Goal: Transaction & Acquisition: Purchase product/service

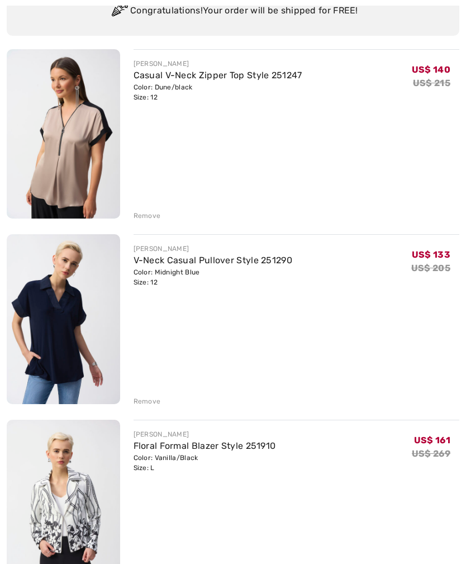
scroll to position [113, 0]
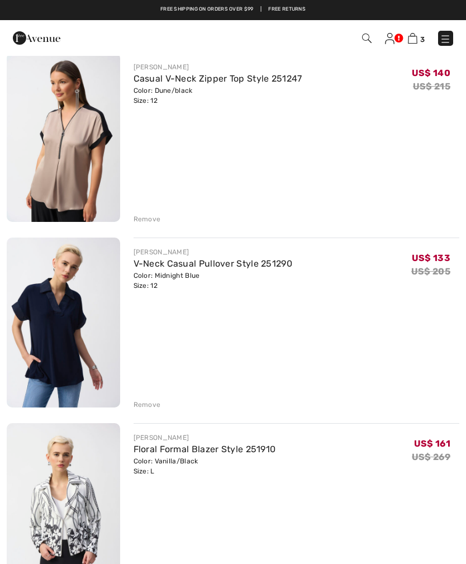
click at [21, 218] on img at bounding box center [63, 137] width 113 height 169
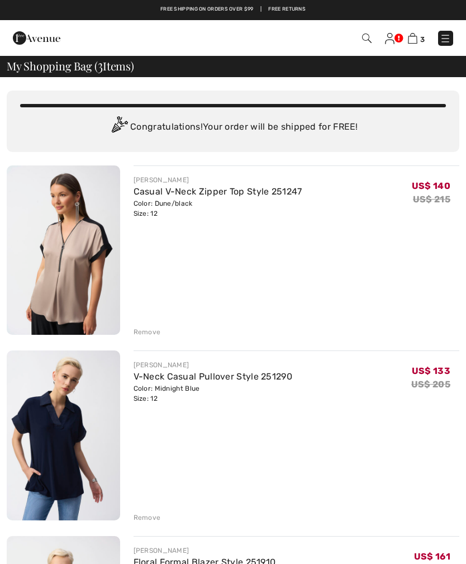
checkbox input "true"
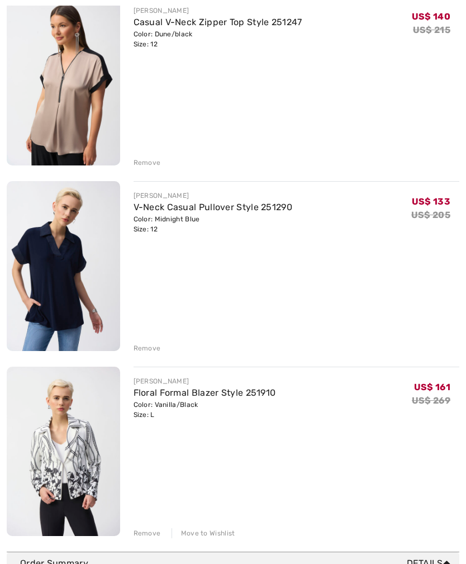
scroll to position [170, 0]
click at [148, 535] on div "Remove" at bounding box center [147, 532] width 27 height 10
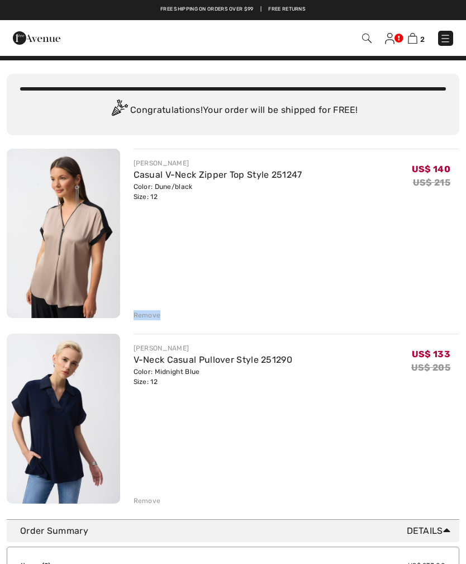
scroll to position [0, 0]
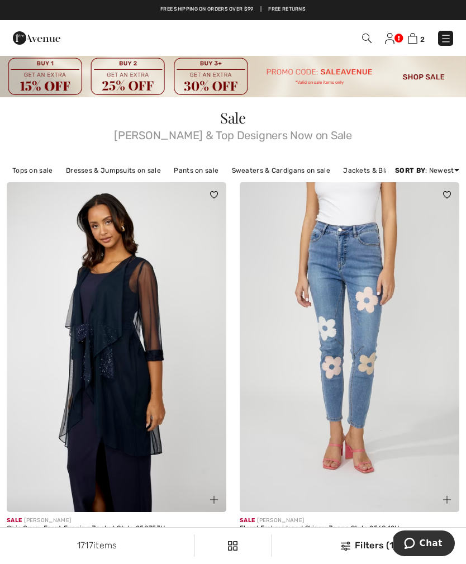
click at [36, 164] on link "Tops on sale" at bounding box center [33, 170] width 52 height 15
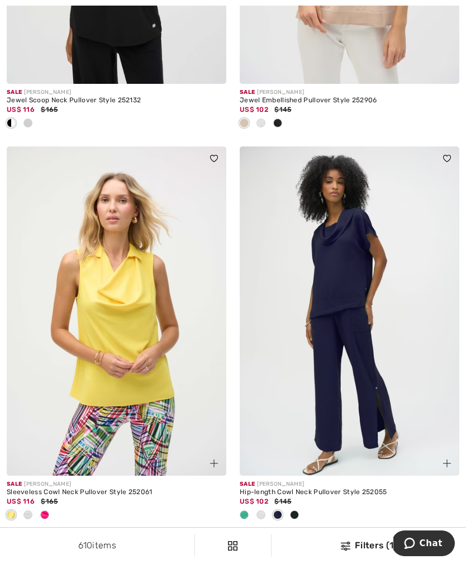
scroll to position [5936, 0]
click at [130, 330] on img at bounding box center [117, 312] width 220 height 330
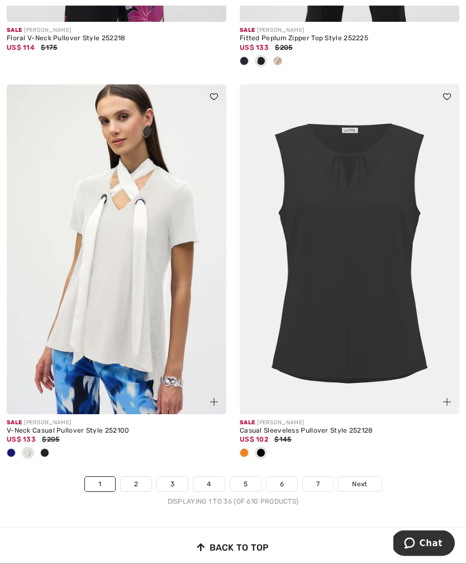
scroll to position [6782, 0]
click at [137, 479] on link "2" at bounding box center [136, 484] width 31 height 15
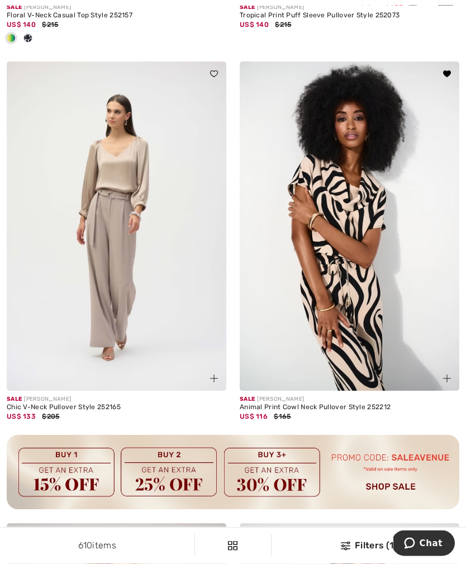
scroll to position [2065, 0]
click at [374, 313] on img at bounding box center [350, 226] width 220 height 330
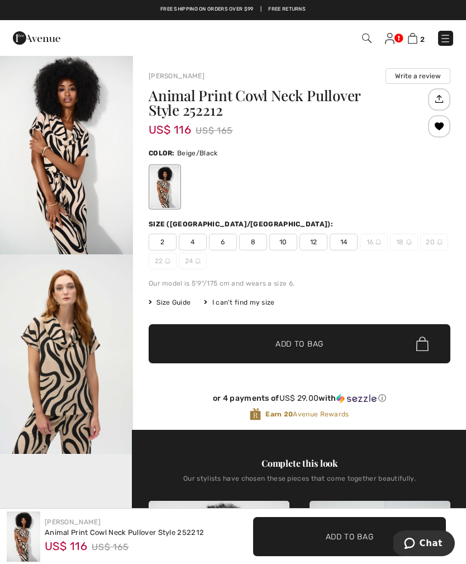
click at [311, 246] on span "12" at bounding box center [314, 242] width 28 height 17
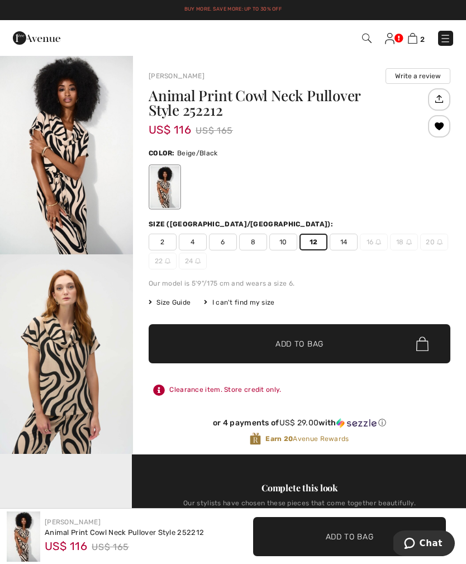
click at [325, 345] on span "✔ Added to Bag Add to Bag" at bounding box center [300, 343] width 302 height 39
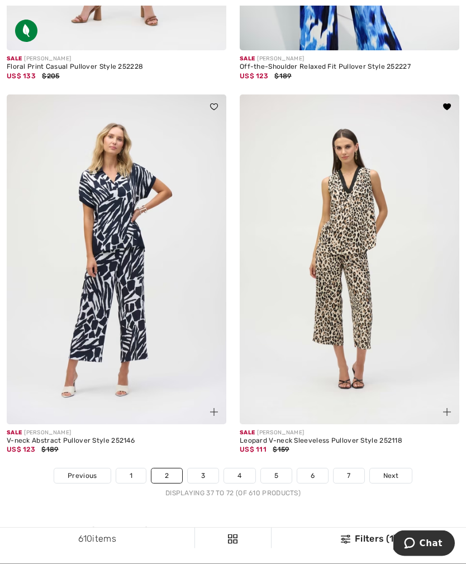
scroll to position [6845, 0]
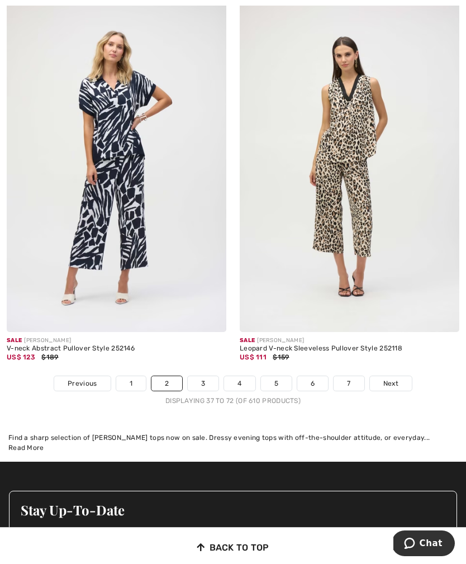
click at [112, 171] on img at bounding box center [117, 167] width 220 height 330
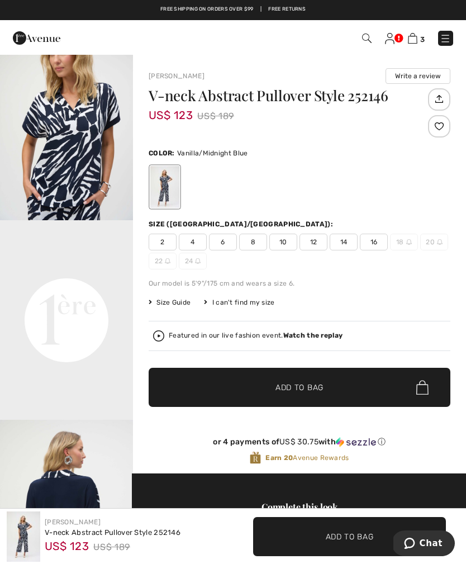
scroll to position [274, 0]
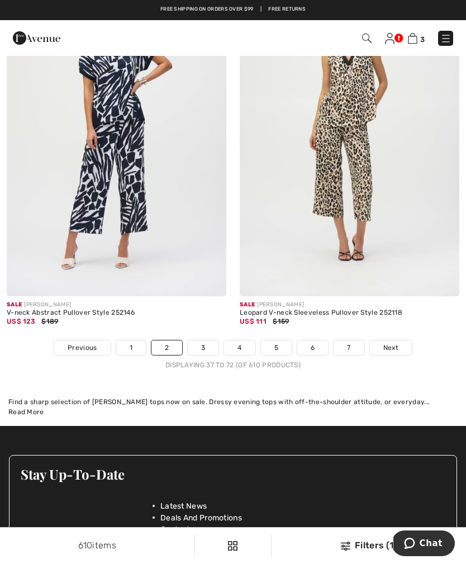
click at [208, 340] on link "3" at bounding box center [203, 347] width 31 height 15
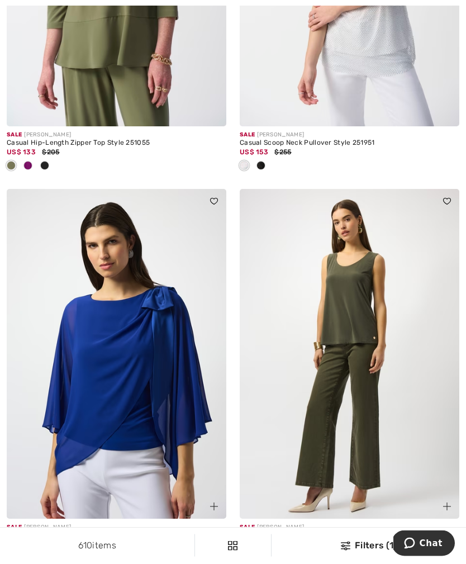
scroll to position [4322, 0]
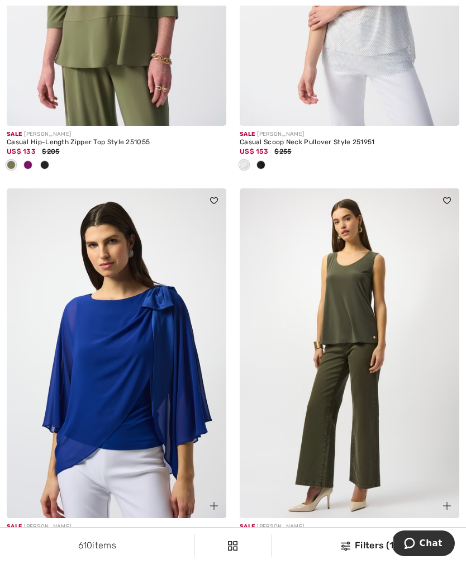
click at [364, 385] on img at bounding box center [350, 353] width 220 height 330
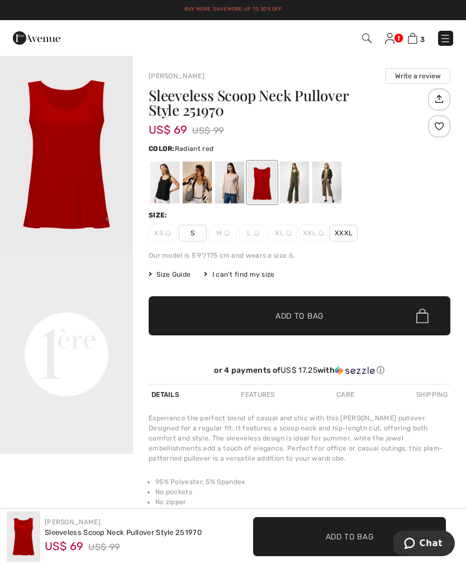
click at [255, 157] on div "Color: Radiant red" at bounding box center [300, 173] width 302 height 64
click at [232, 181] on div at bounding box center [229, 182] width 29 height 42
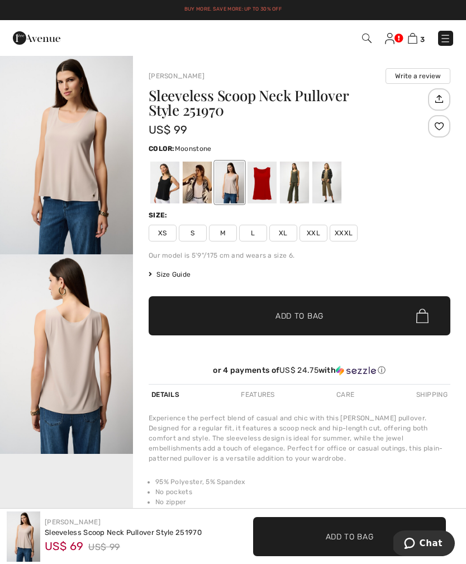
click at [307, 316] on span "Add to Bag" at bounding box center [299, 316] width 48 height 12
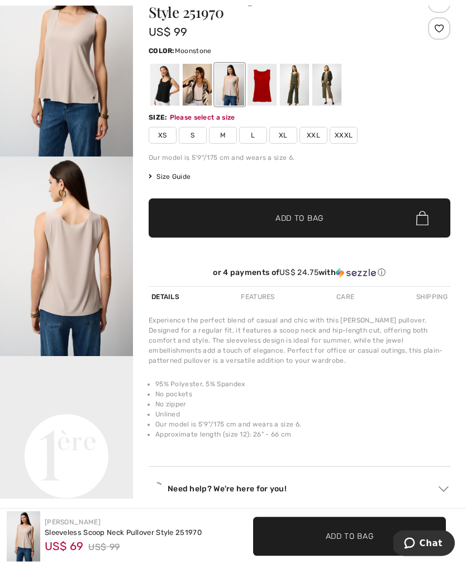
scroll to position [130, 0]
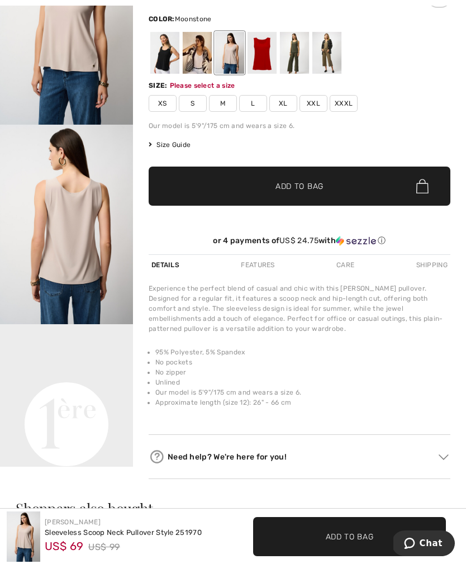
click at [251, 104] on span "L" at bounding box center [253, 103] width 28 height 17
click at [340, 186] on span "✔ Added to Bag Add to Bag" at bounding box center [300, 186] width 302 height 39
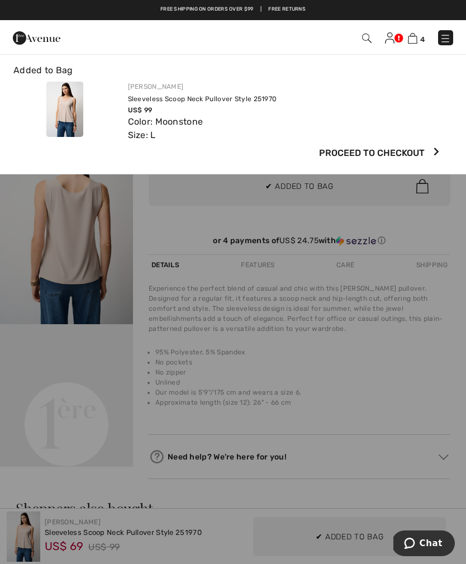
scroll to position [0, 0]
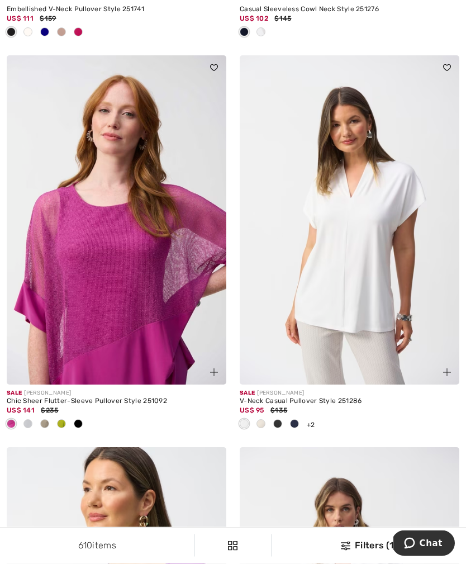
scroll to position [5317, 0]
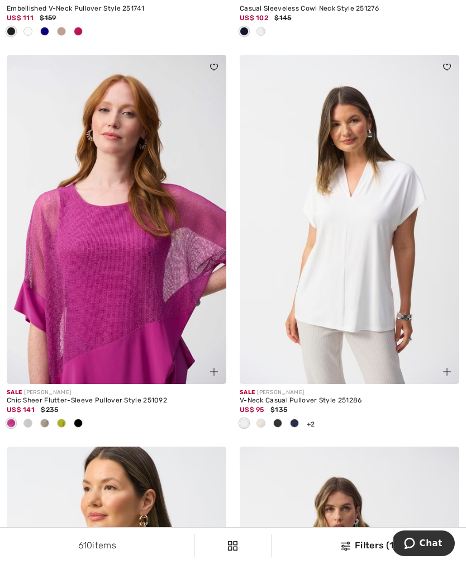
click at [358, 296] on img at bounding box center [350, 220] width 220 height 330
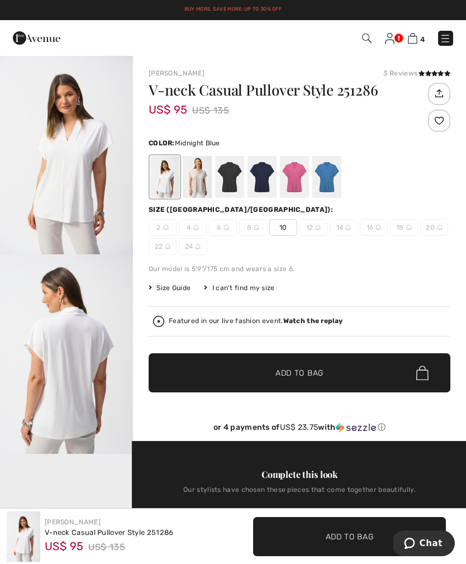
click at [260, 179] on div at bounding box center [262, 177] width 29 height 42
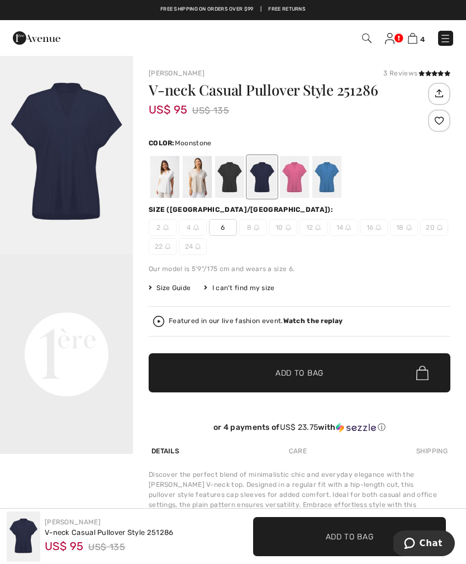
click at [199, 178] on div at bounding box center [197, 177] width 29 height 42
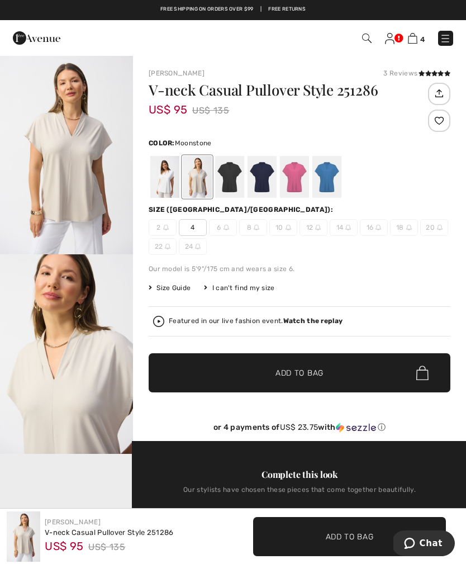
click at [267, 174] on div at bounding box center [262, 177] width 29 height 42
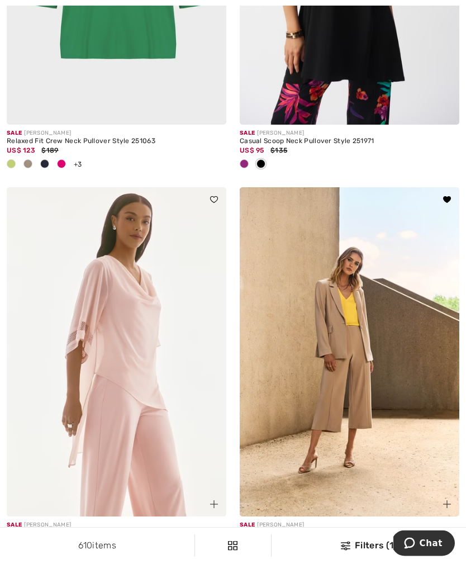
scroll to position [6358, 0]
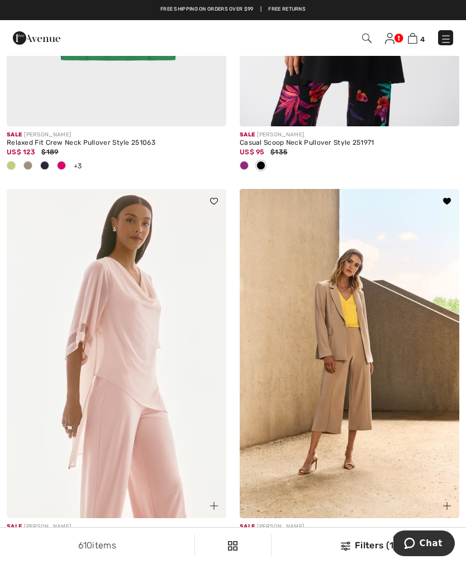
click at [359, 387] on img at bounding box center [350, 354] width 220 height 330
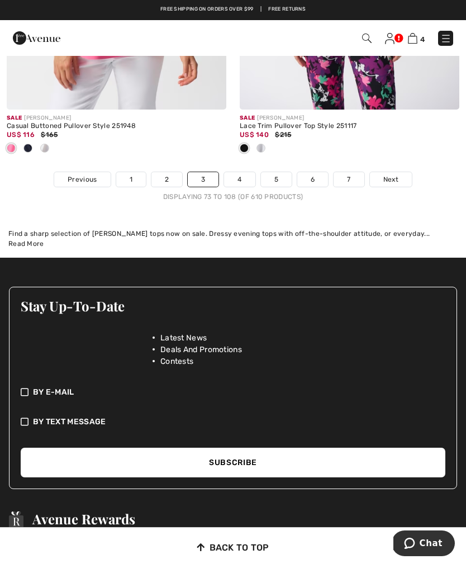
scroll to position [7160, 0]
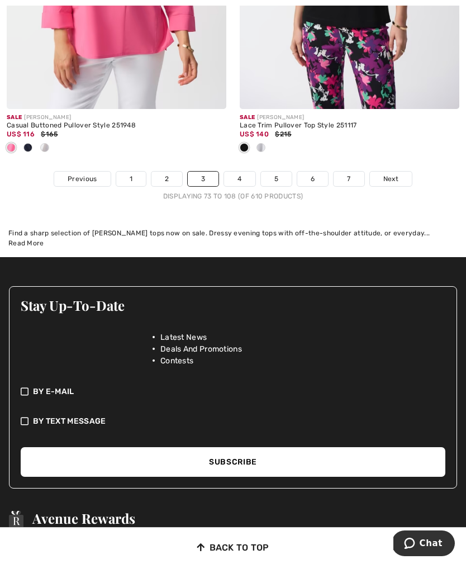
click at [241, 174] on link "4" at bounding box center [239, 179] width 31 height 15
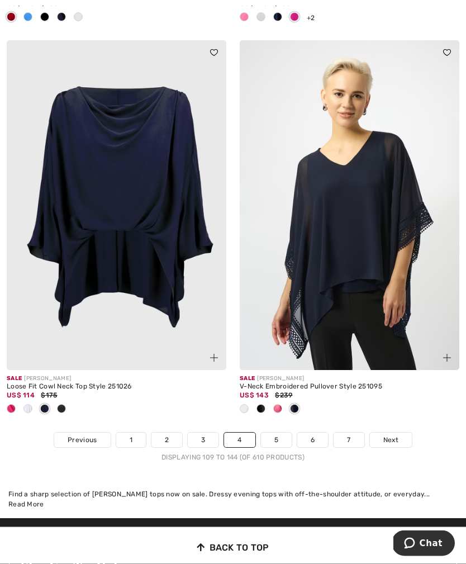
scroll to position [6822, 0]
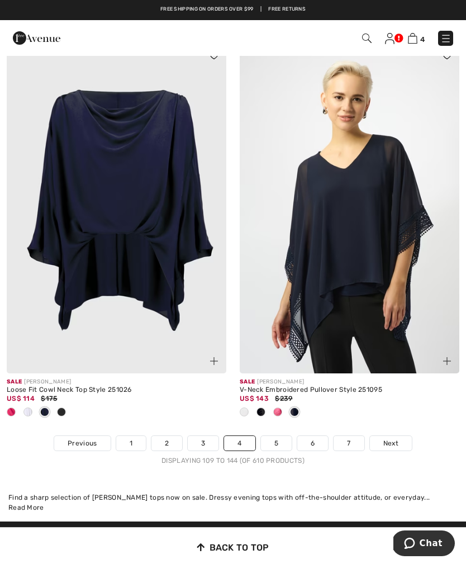
click at [278, 436] on link "5" at bounding box center [276, 443] width 31 height 15
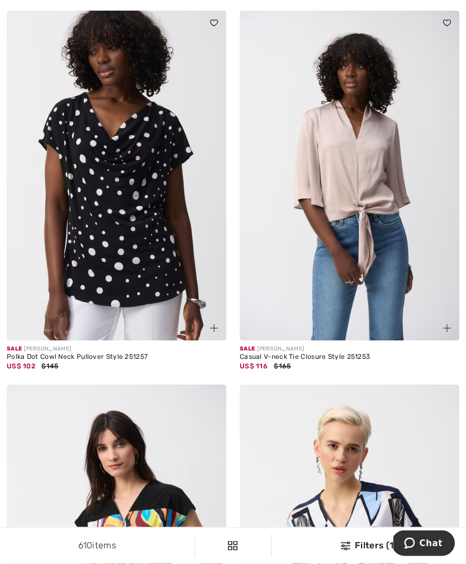
scroll to position [5697, 0]
click at [403, 284] on img at bounding box center [350, 176] width 220 height 330
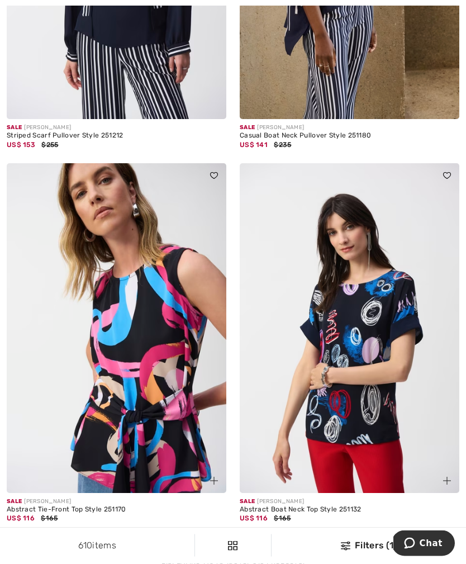
scroll to position [6666, 0]
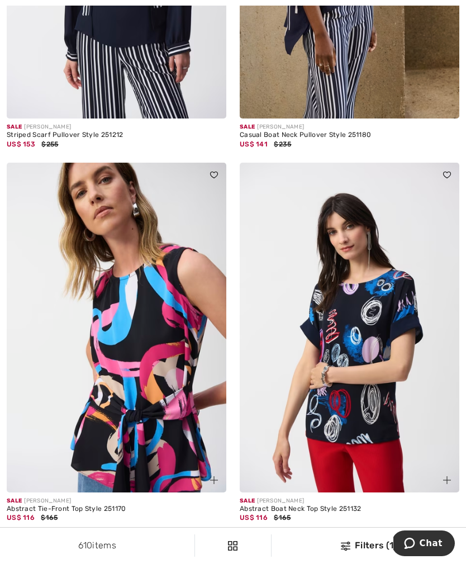
click at [284, 536] on link "6" at bounding box center [276, 543] width 31 height 15
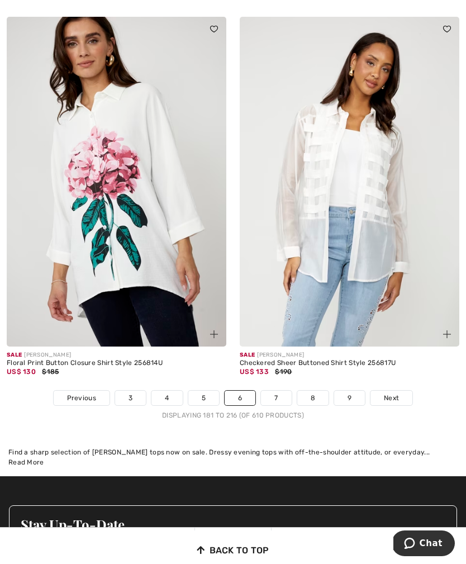
scroll to position [6744, 0]
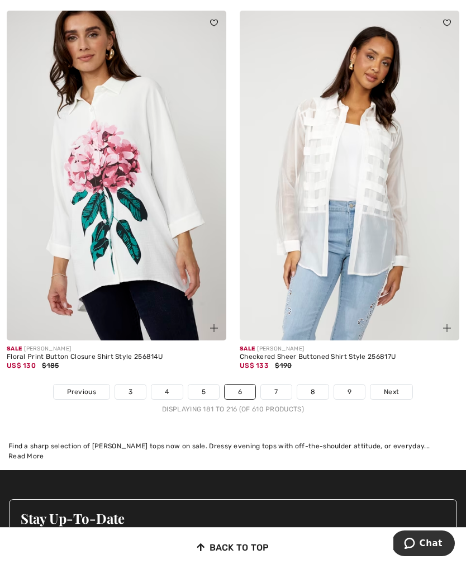
click at [276, 384] on link "7" at bounding box center [276, 391] width 30 height 15
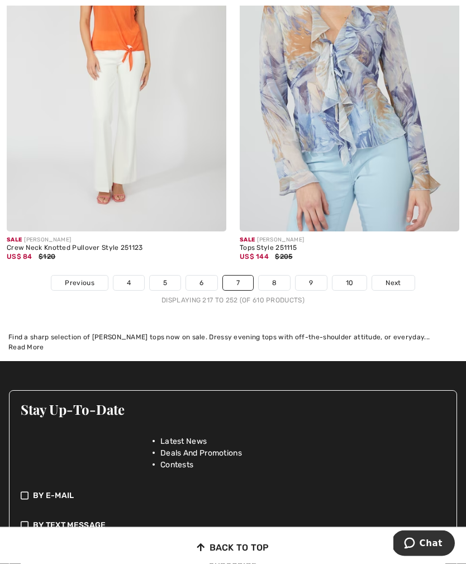
scroll to position [6908, 0]
click at [275, 275] on link "8" at bounding box center [274, 282] width 31 height 15
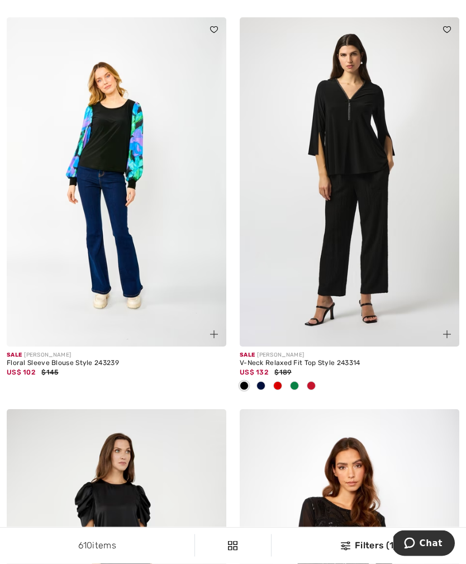
scroll to position [2888, 0]
click at [360, 208] on img at bounding box center [350, 182] width 220 height 330
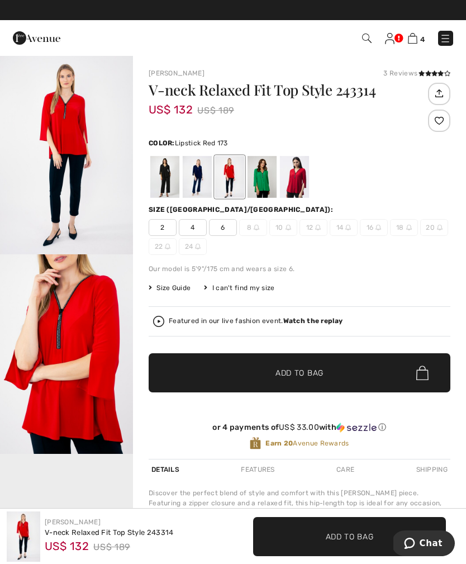
click at [194, 175] on div at bounding box center [197, 177] width 29 height 42
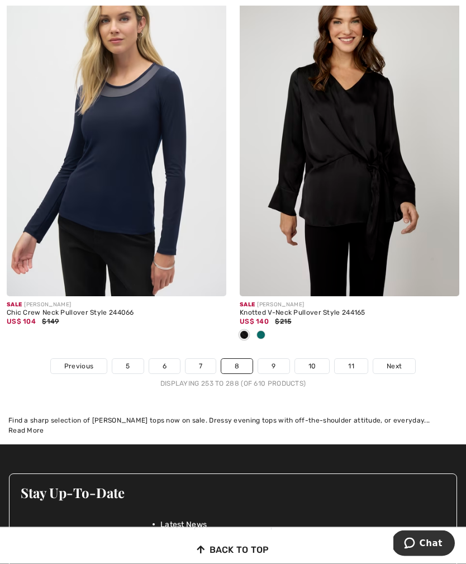
scroll to position [6788, 0]
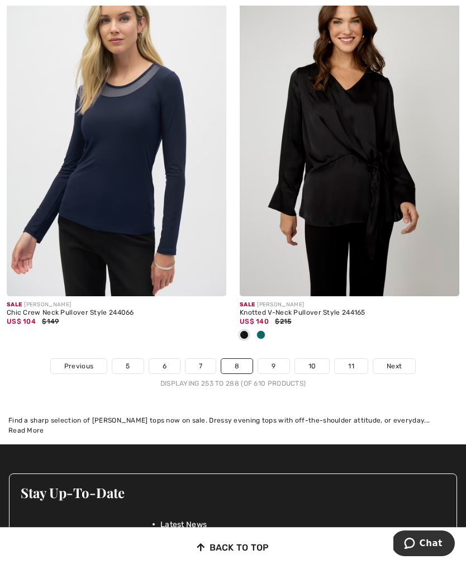
click at [286, 359] on link "9" at bounding box center [273, 366] width 31 height 15
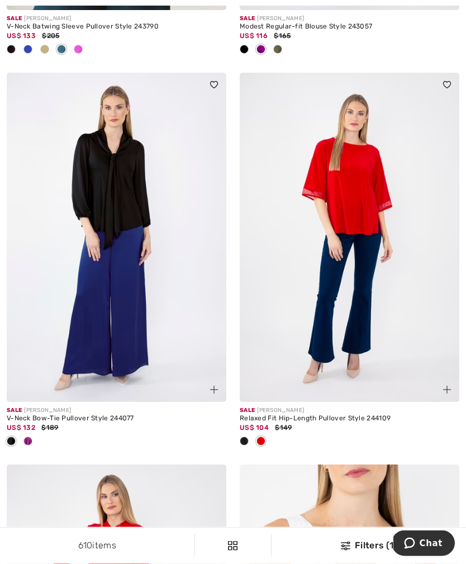
scroll to position [6028, 0]
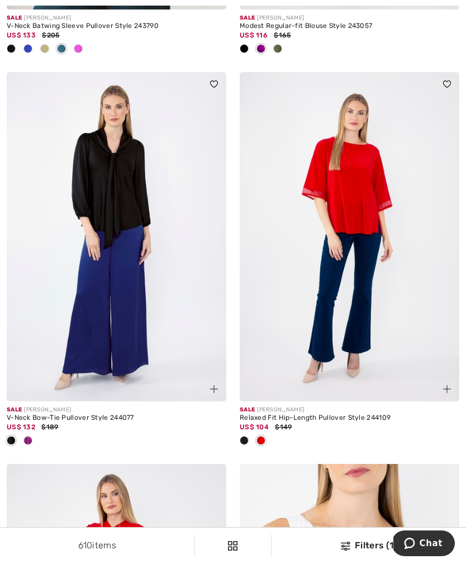
click at [94, 268] on img at bounding box center [117, 237] width 220 height 330
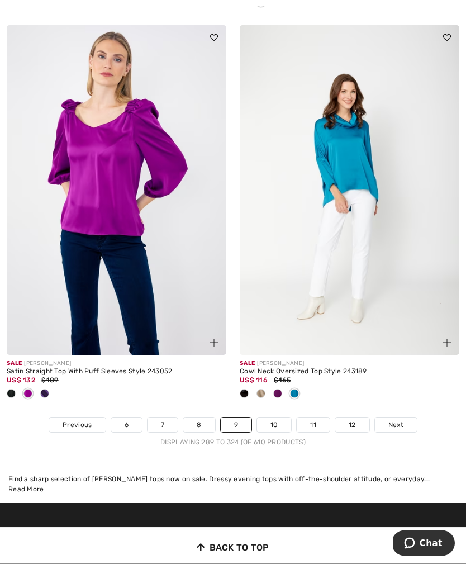
scroll to position [6859, 0]
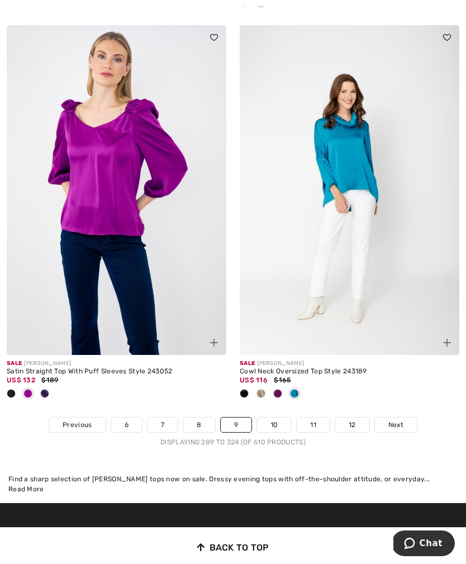
click at [270, 421] on link "10" at bounding box center [274, 424] width 35 height 15
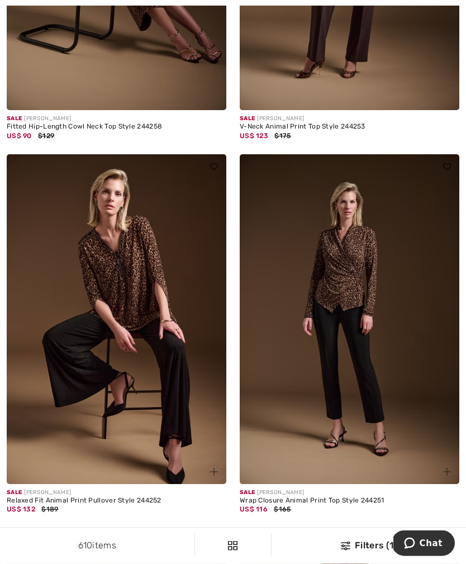
scroll to position [5118, 0]
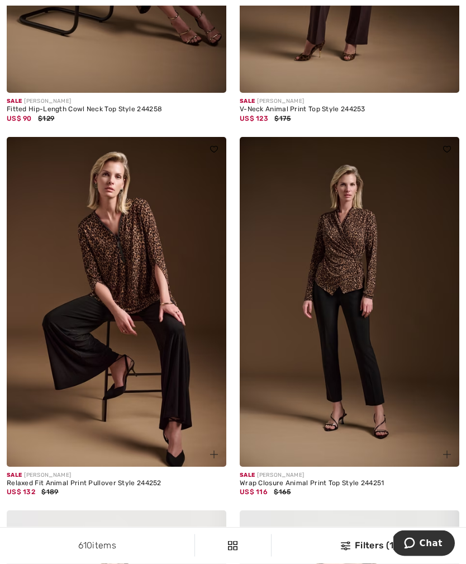
click at [165, 303] on img at bounding box center [117, 302] width 220 height 330
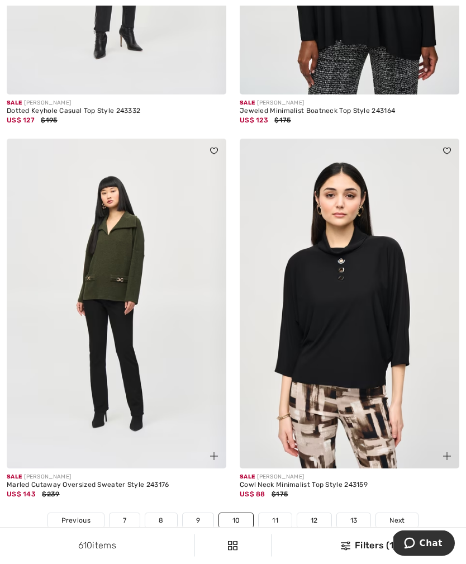
scroll to position [6627, 0]
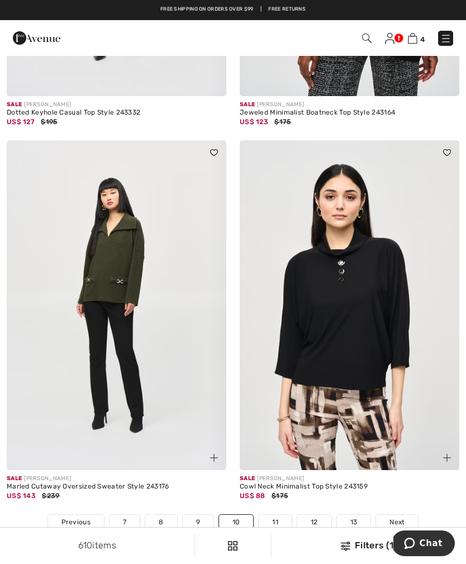
click at [279, 515] on link "11" at bounding box center [275, 522] width 33 height 15
click at [278, 515] on link "11" at bounding box center [275, 522] width 33 height 15
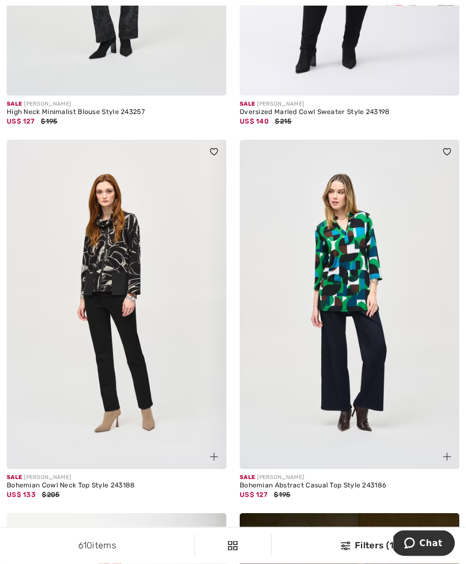
scroll to position [1595, 0]
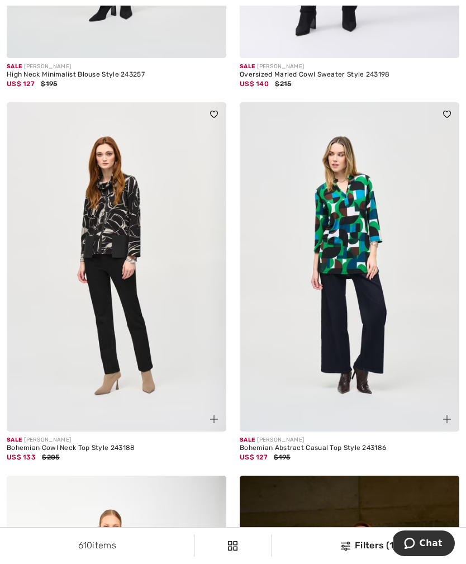
click at [110, 225] on img at bounding box center [117, 267] width 220 height 330
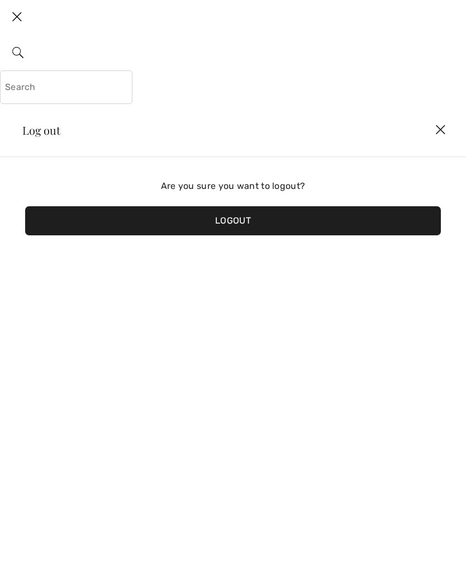
click at [443, 138] on img at bounding box center [441, 130] width 34 height 35
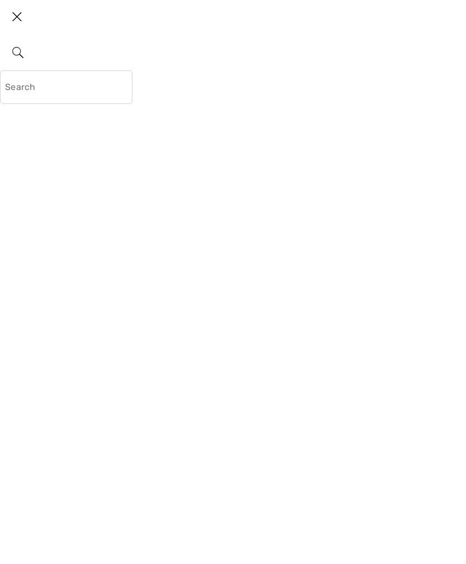
click at [22, 12] on img at bounding box center [17, 17] width 34 height 35
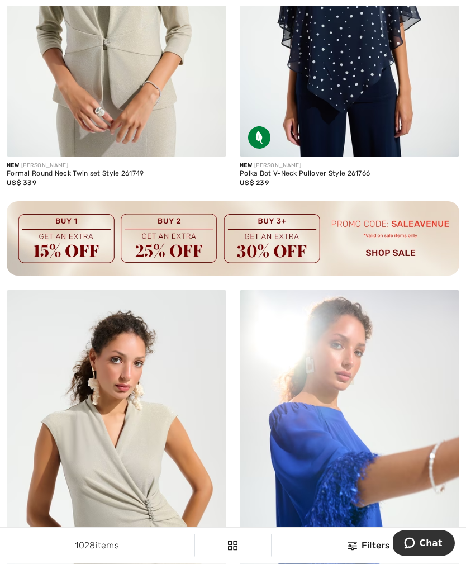
scroll to position [2297, 0]
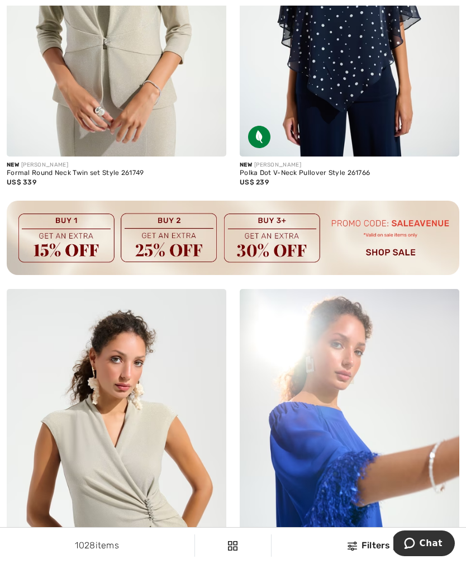
click at [398, 253] on img at bounding box center [233, 238] width 453 height 74
click at [393, 215] on img at bounding box center [233, 238] width 453 height 74
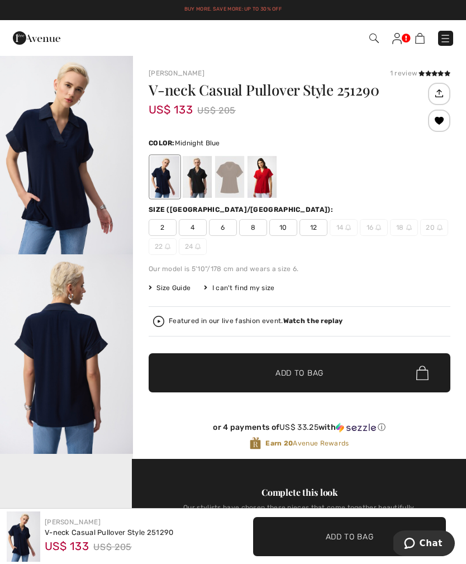
click at [292, 371] on span "Add to Bag" at bounding box center [299, 373] width 48 height 12
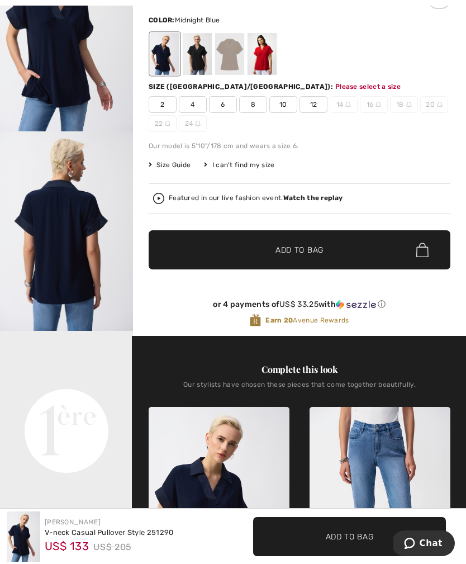
scroll to position [124, 0]
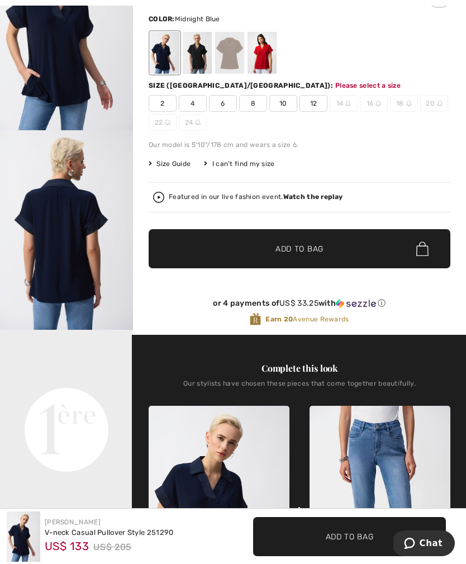
click at [311, 106] on span "12" at bounding box center [314, 103] width 28 height 17
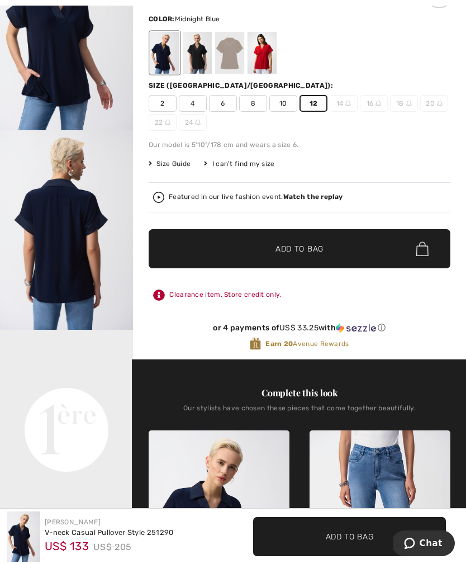
click at [296, 251] on span "Add to Bag" at bounding box center [299, 249] width 48 height 12
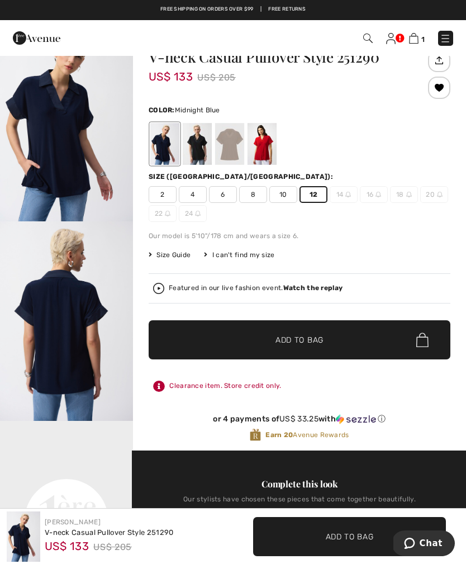
scroll to position [0, 0]
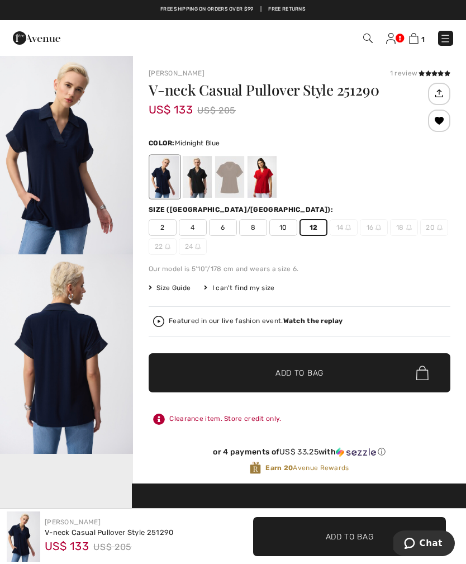
click at [417, 42] on img at bounding box center [413, 38] width 9 height 11
click at [414, 39] on img at bounding box center [413, 38] width 9 height 11
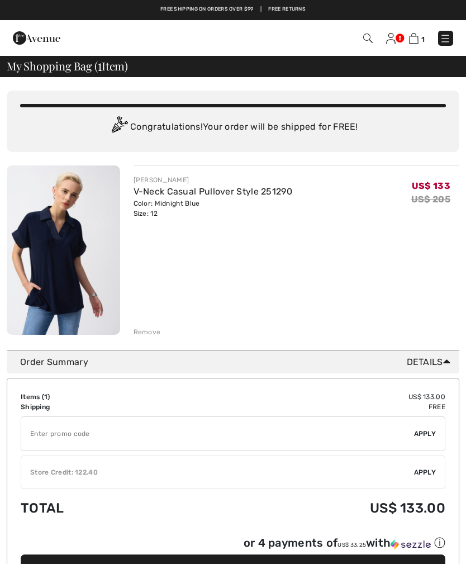
click at [438, 478] on div "✔ Store Credit: 122.40 Apply Remove" at bounding box center [233, 472] width 425 height 34
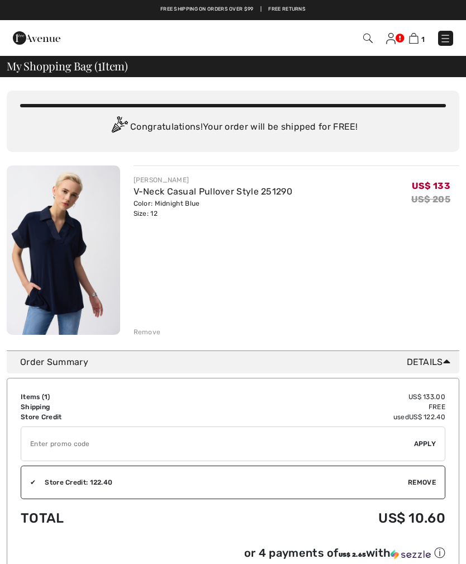
click at [1, 134] on div "You are only US$ 0.00 away from FREE SHIPPING! Continue Shopping > Congratulati…" at bounding box center [233, 471] width 466 height 788
click at [30, 448] on input "TEXT" at bounding box center [217, 444] width 393 height 34
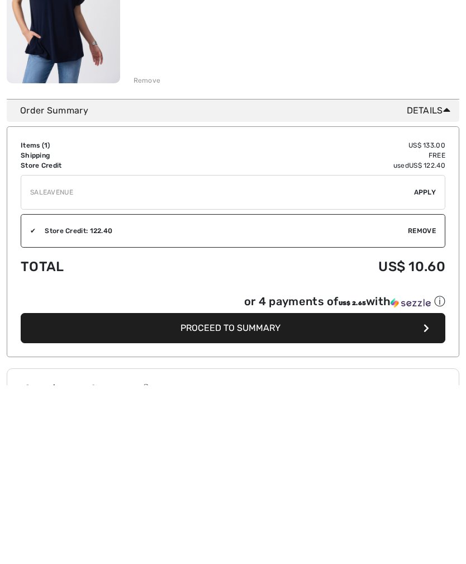
type input "SALEAVENUE"
click at [419, 366] on span "Apply" at bounding box center [425, 371] width 22 height 10
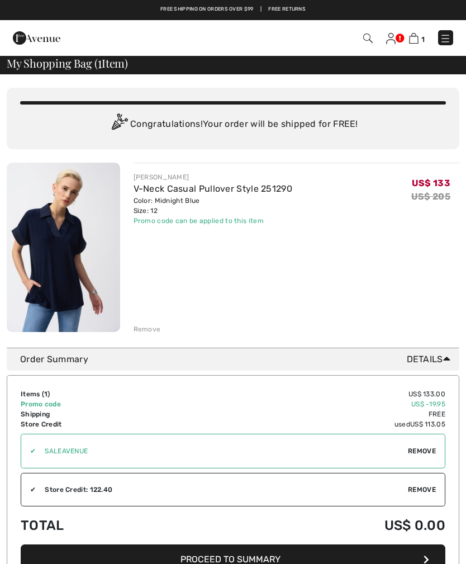
scroll to position [2, 0]
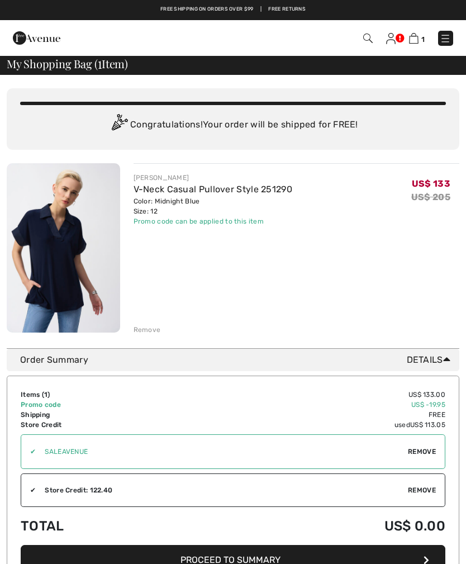
click at [247, 561] on span "Proceed to Summary" at bounding box center [230, 559] width 100 height 11
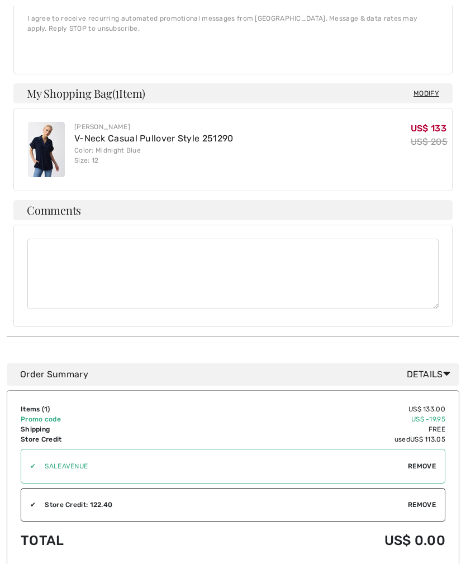
scroll to position [502, 0]
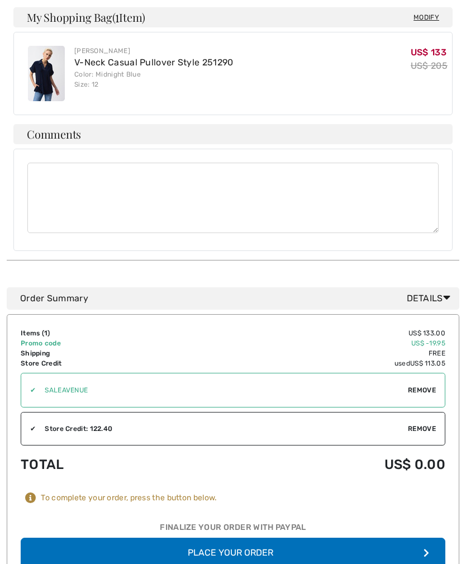
click at [245, 552] on button "Place Your Order" at bounding box center [233, 553] width 425 height 30
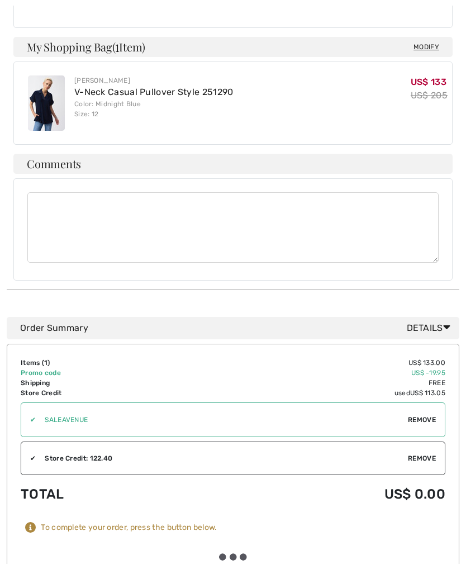
click at [235, 562] on div at bounding box center [233, 557] width 425 height 30
